Goal: Find specific page/section: Find specific page/section

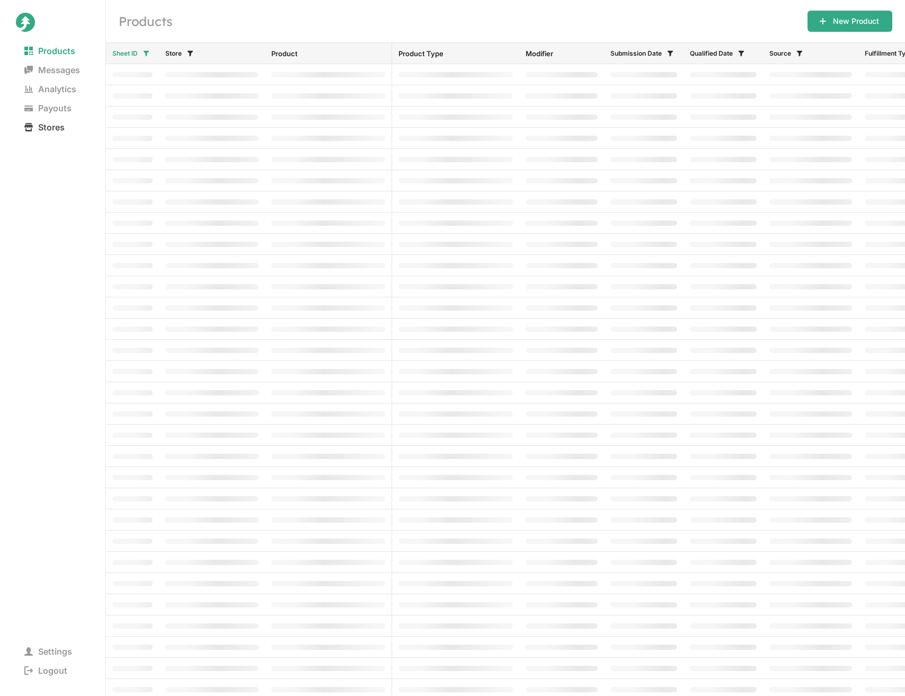
click at [37, 123] on span "Stores" at bounding box center [44, 127] width 57 height 15
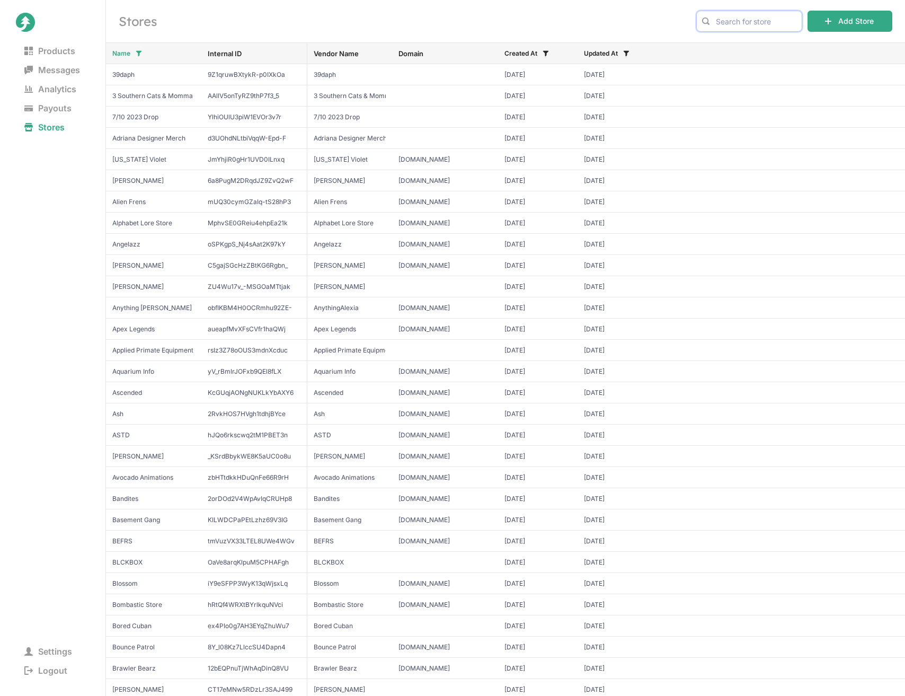
click at [740, 20] on input "text" at bounding box center [749, 21] width 106 height 21
type input "cheesy"
click at [733, 42] on span "Cheesy Hfj" at bounding box center [749, 43] width 88 height 11
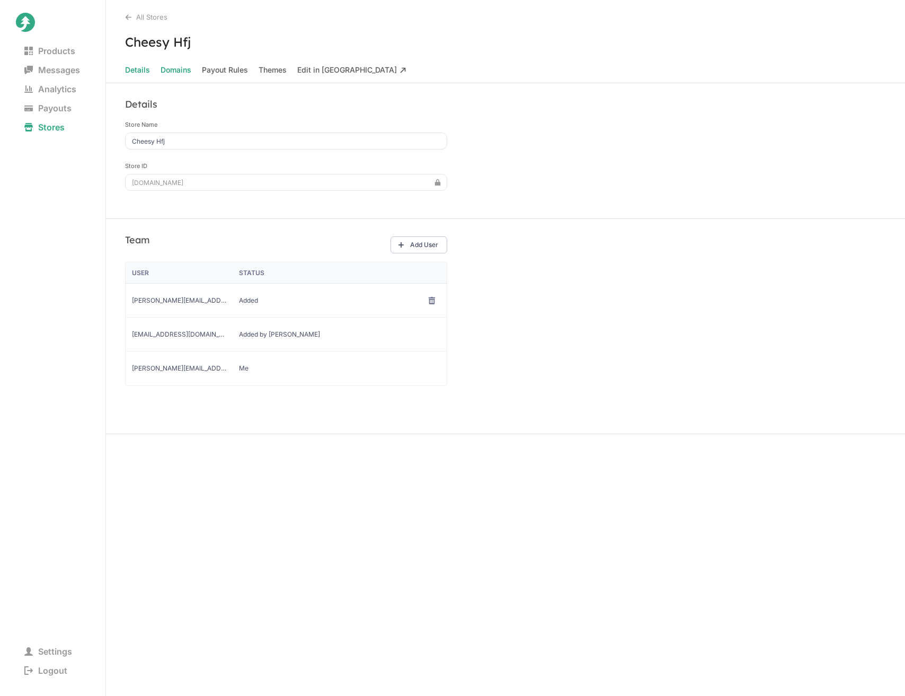
click at [180, 74] on span "Domains" at bounding box center [176, 70] width 31 height 15
